Goal: Find contact information: Find contact information

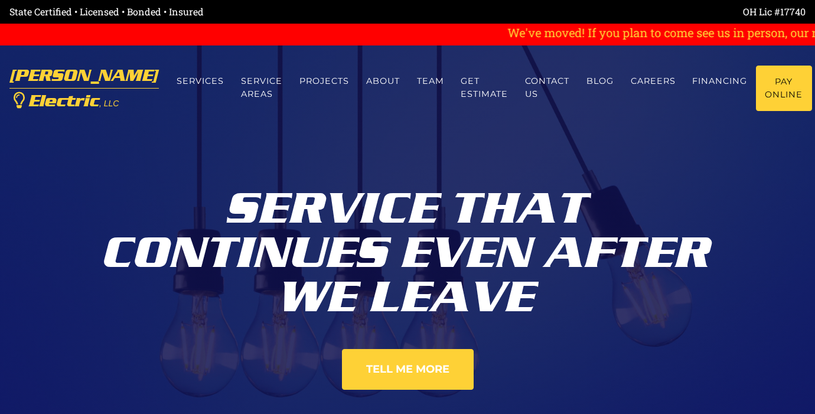
click at [125, 192] on div "Service That Continues Even After We Leave" at bounding box center [407, 248] width 655 height 142
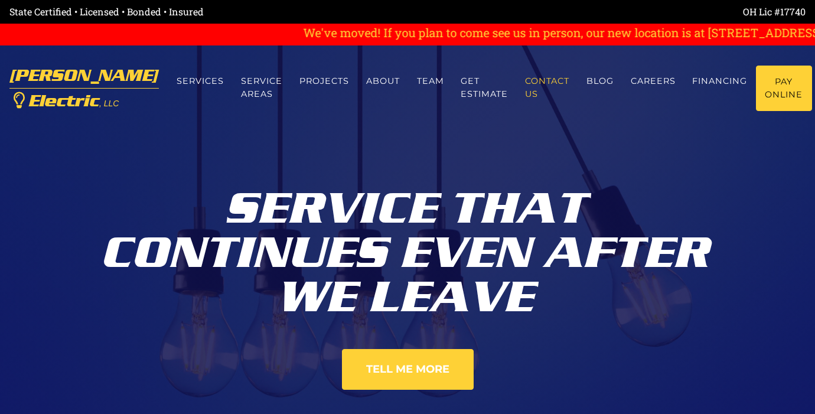
click at [522, 81] on link "Contact us" at bounding box center [546, 88] width 61 height 44
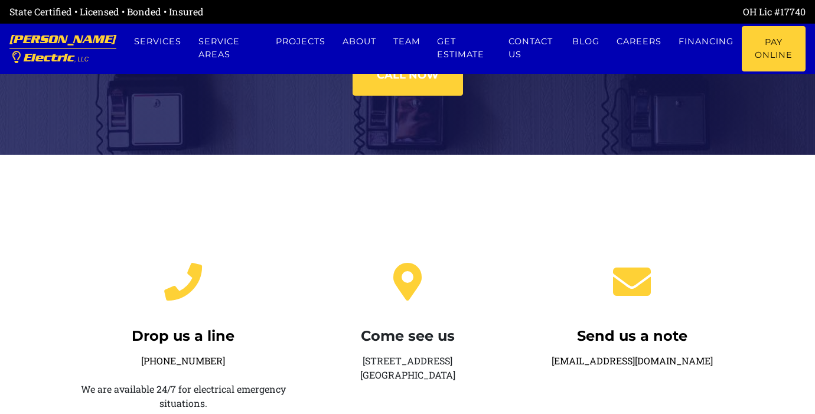
scroll to position [84, 0]
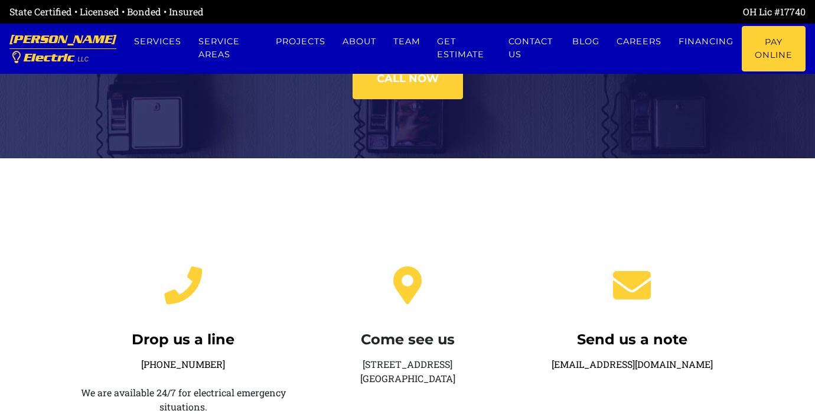
drag, startPoint x: 701, startPoint y: 365, endPoint x: 563, endPoint y: 365, distance: 138.7
click at [563, 365] on div "Send us a note [EMAIL_ADDRESS][DOMAIN_NAME]" at bounding box center [631, 414] width 224 height 335
copy link "[EMAIL_ADDRESS][DOMAIN_NAME]"
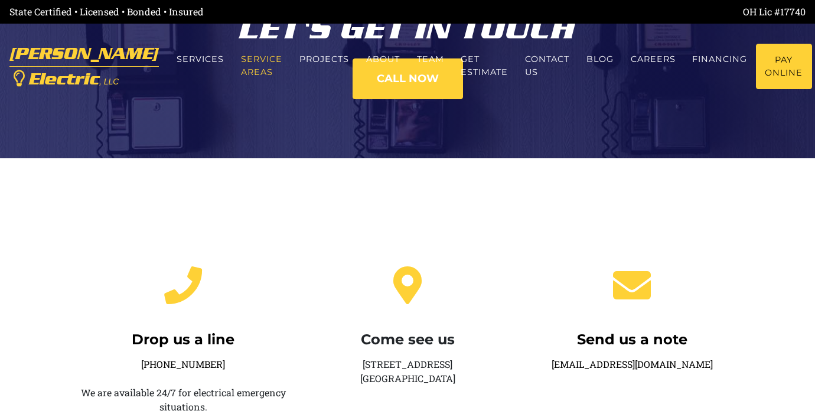
scroll to position [0, 0]
